Goal: Task Accomplishment & Management: Use online tool/utility

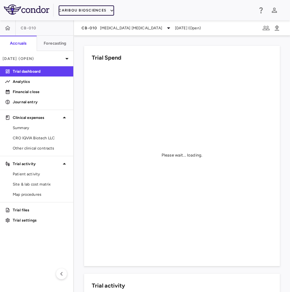
click at [91, 11] on button "Caribou Biosciences" at bounding box center [87, 10] width 56 height 10
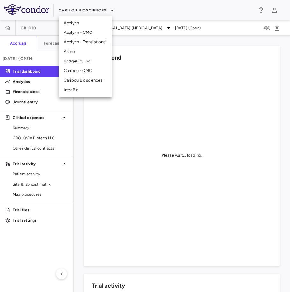
click at [39, 29] on div at bounding box center [145, 146] width 290 height 292
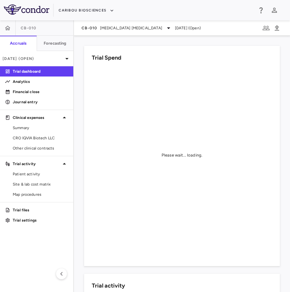
click at [31, 30] on span "CB-010" at bounding box center [29, 28] width 16 height 5
click at [141, 26] on span "[MEDICAL_DATA] [MEDICAL_DATA]" at bounding box center [131, 28] width 62 height 6
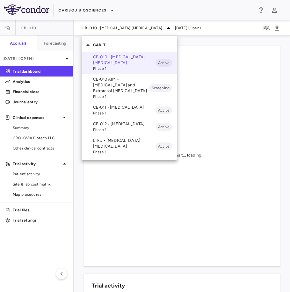
click at [113, 114] on span "Phase 1" at bounding box center [124, 113] width 63 height 6
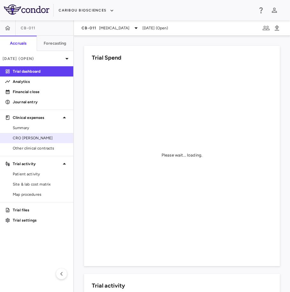
click at [51, 139] on span "CRO [PERSON_NAME]" at bounding box center [41, 138] width 56 height 6
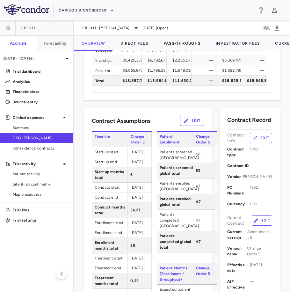
scroll to position [37, 0]
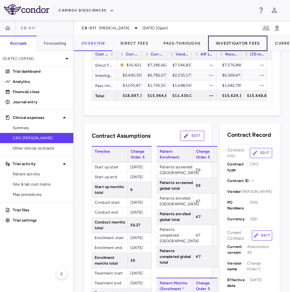
click at [233, 42] on button "Investigator Fees" at bounding box center [237, 43] width 59 height 15
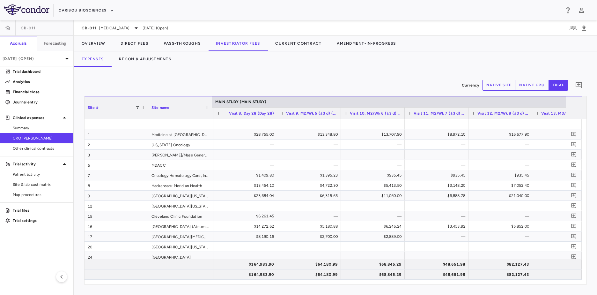
drag, startPoint x: 363, startPoint y: 285, endPoint x: 385, endPoint y: 288, distance: 22.2
click at [290, 288] on div "Currency native site native cro trial 0 Region Drag here to set column labels S…" at bounding box center [335, 181] width 523 height 228
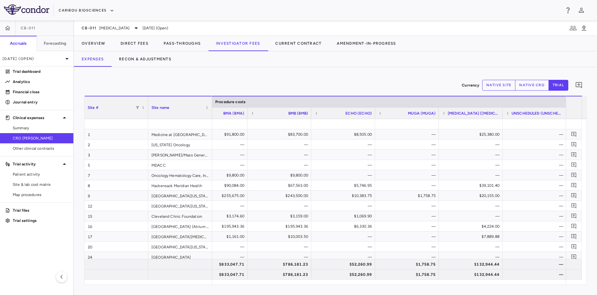
scroll to position [0, 3576]
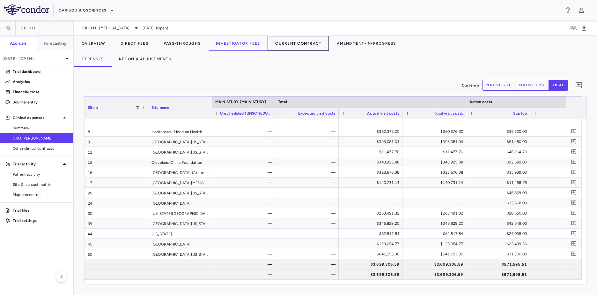
click at [283, 42] on button "Current Contract" at bounding box center [299, 43] width 62 height 15
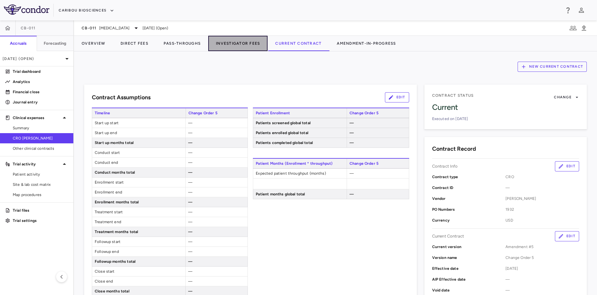
click at [247, 47] on button "Investigator Fees" at bounding box center [237, 43] width 59 height 15
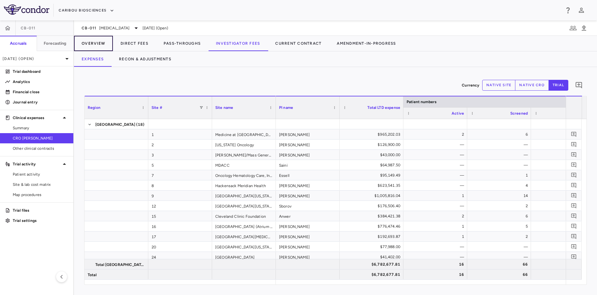
click at [80, 43] on button "Overview" at bounding box center [93, 43] width 39 height 15
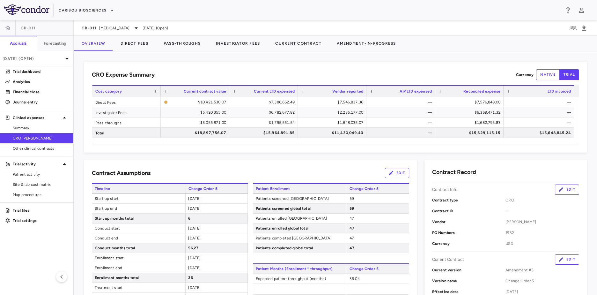
click at [290, 89] on div "Vendor reported" at bounding box center [332, 91] width 62 height 11
click at [290, 91] on span at bounding box center [303, 91] width 4 height 4
click at [290, 185] on button "Edit" at bounding box center [567, 189] width 24 height 10
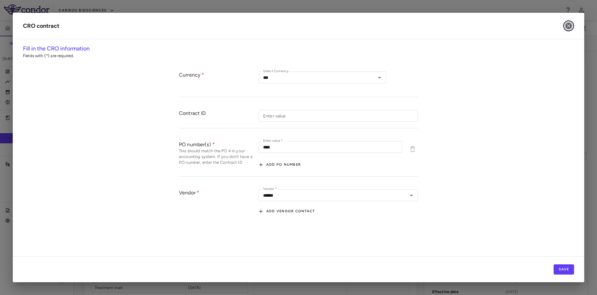
click at [290, 23] on icon "button" at bounding box center [569, 26] width 8 height 8
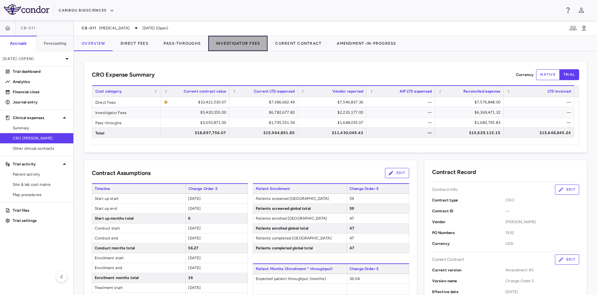
click at [237, 40] on button "Investigator Fees" at bounding box center [237, 43] width 59 height 15
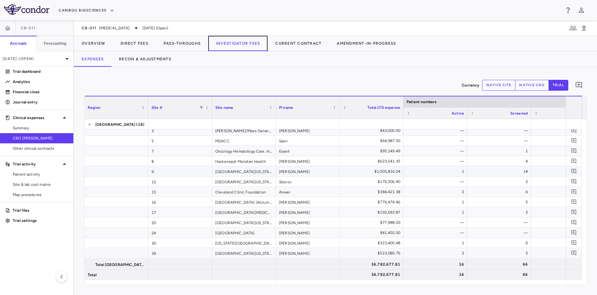
scroll to position [54, 0]
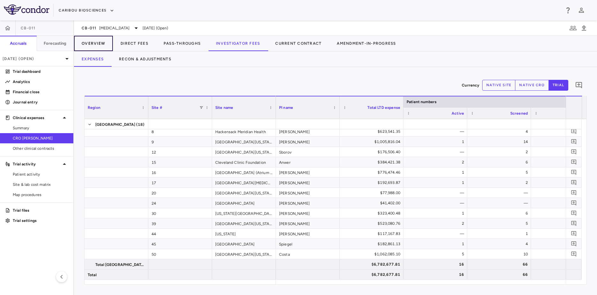
click at [101, 47] on button "Overview" at bounding box center [93, 43] width 39 height 15
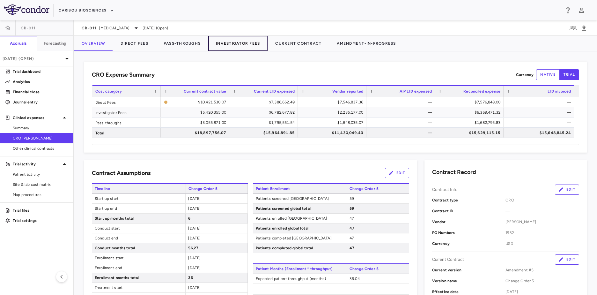
drag, startPoint x: 254, startPoint y: 45, endPoint x: 252, endPoint y: 48, distance: 3.7
click at [254, 45] on button "Investigator Fees" at bounding box center [237, 43] width 59 height 15
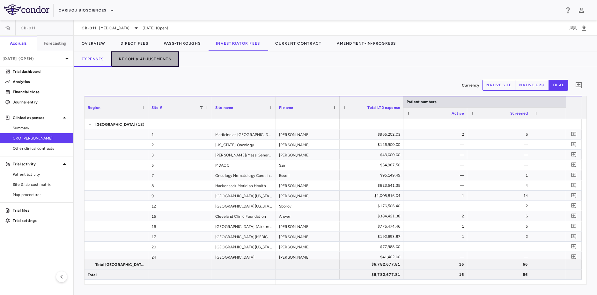
click at [131, 56] on button "Recon & Adjustments" at bounding box center [145, 58] width 68 height 15
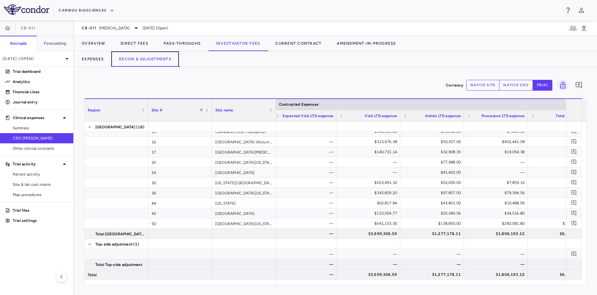
scroll to position [0, 90]
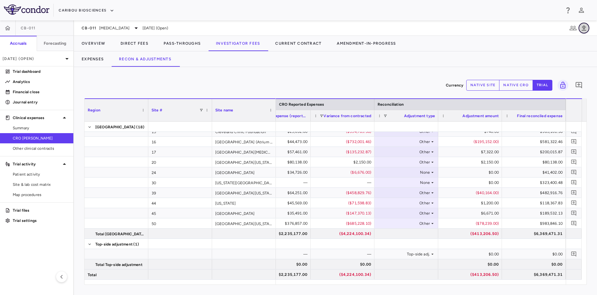
click at [290, 27] on icon "button" at bounding box center [584, 28] width 8 height 8
